Goal: Information Seeking & Learning: Learn about a topic

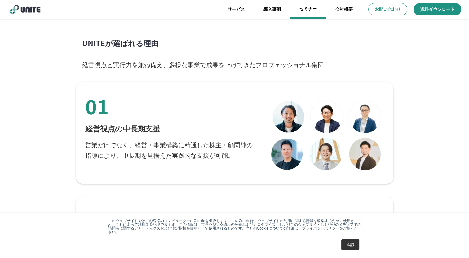
scroll to position [1053, 0]
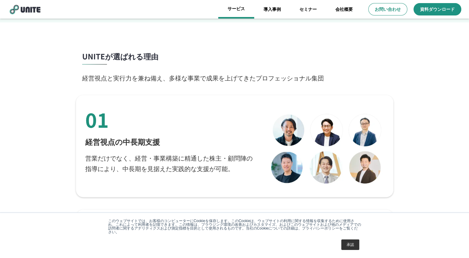
click at [234, 12] on link "サービス" at bounding box center [236, 9] width 36 height 19
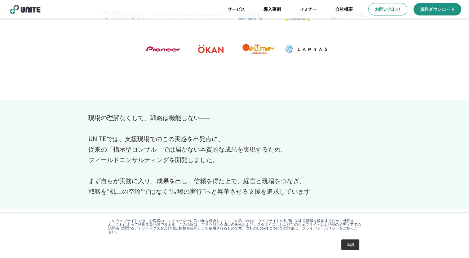
scroll to position [109, 0]
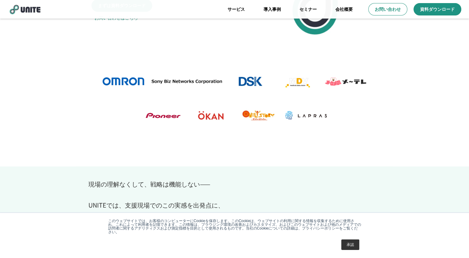
click at [353, 243] on link "承認" at bounding box center [350, 245] width 18 height 11
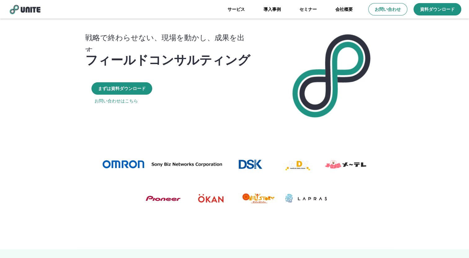
scroll to position [0, 0]
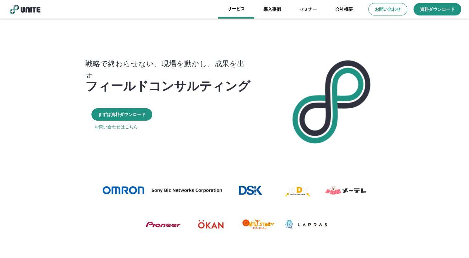
click at [234, 9] on link "サービス" at bounding box center [236, 9] width 36 height 19
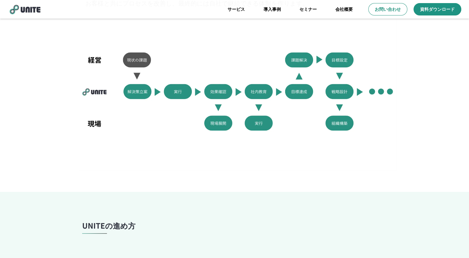
scroll to position [406, 0]
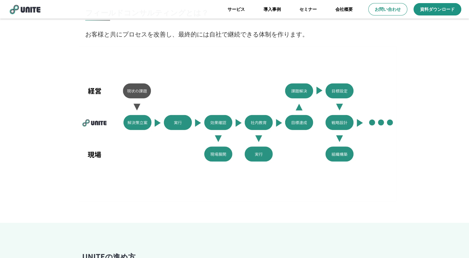
drag, startPoint x: 85, startPoint y: 64, endPoint x: 91, endPoint y: 120, distance: 56.7
click at [91, 120] on div at bounding box center [237, 123] width 317 height 155
drag, startPoint x: 77, startPoint y: 74, endPoint x: 172, endPoint y: 142, distance: 117.4
click at [172, 142] on div at bounding box center [234, 123] width 469 height 155
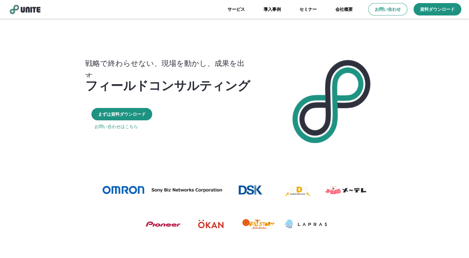
scroll to position [0, 0]
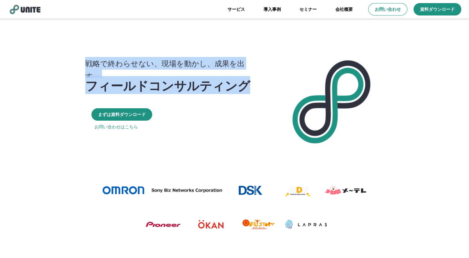
drag, startPoint x: 79, startPoint y: 51, endPoint x: 261, endPoint y: 82, distance: 184.7
click at [261, 82] on div "戦略で終わらせない、現場を動かし、成果を出す。 フィールドコンサルティング まずは資料ダウンロード お問い合わせはこちら" at bounding box center [171, 99] width 190 height 124
click at [204, 96] on div "戦略で終わらせない、現場を動かし、成果を出す。 フィールドコンサルティング まずは資料ダウンロード お問い合わせはこちら" at bounding box center [171, 99] width 190 height 124
drag, startPoint x: 89, startPoint y: 69, endPoint x: 246, endPoint y: 77, distance: 157.6
click at [246, 77] on div "戦略で終わらせない、現場を動かし、成果を出す。 フィールドコンサルティング まずは資料ダウンロード お問い合わせはこちら" at bounding box center [171, 99] width 190 height 124
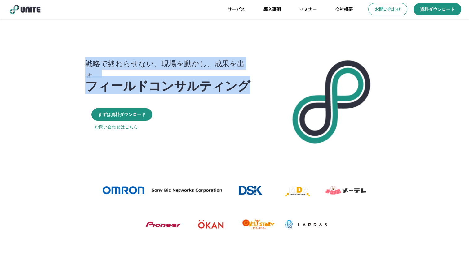
drag, startPoint x: 85, startPoint y: 69, endPoint x: 245, endPoint y: 85, distance: 160.4
click at [245, 85] on div "戦略で終わらせない、現場を動かし、成果を出す。 フィールドコンサルティング まずは資料ダウンロード お問い合わせはこちら" at bounding box center [171, 99] width 190 height 124
